Goal: Book appointment/travel/reservation

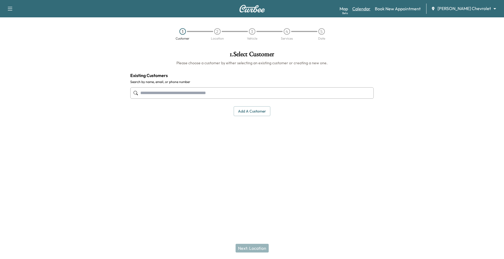
click at [371, 8] on link "Calendar" at bounding box center [361, 8] width 18 height 7
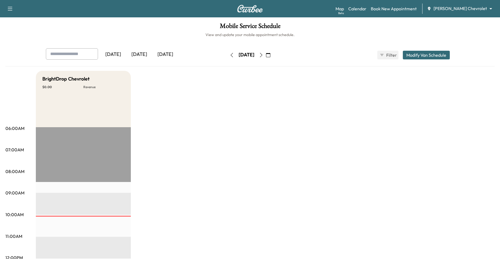
click at [231, 55] on icon "button" at bounding box center [232, 55] width 2 height 4
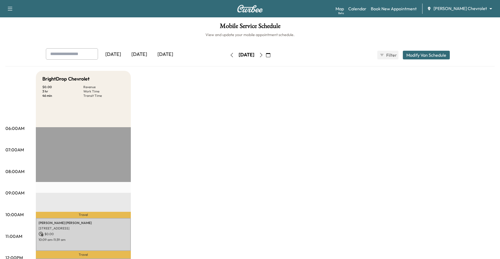
click at [263, 55] on icon "button" at bounding box center [261, 55] width 4 height 4
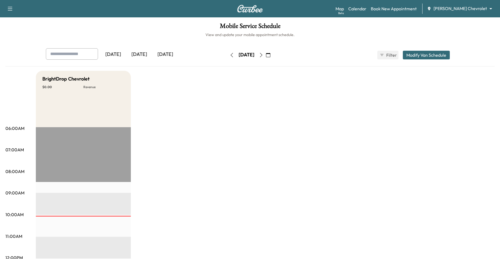
click at [230, 57] on icon "button" at bounding box center [232, 55] width 4 height 4
